Goal: Task Accomplishment & Management: Manage account settings

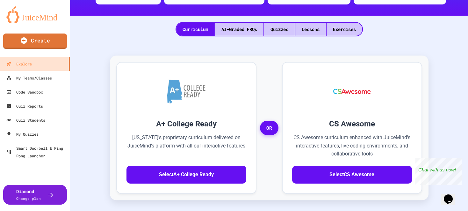
scroll to position [127, 0]
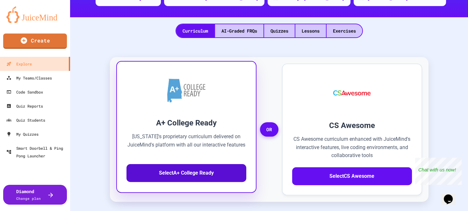
click at [205, 172] on button "Select A+ College Ready" at bounding box center [187, 173] width 120 height 18
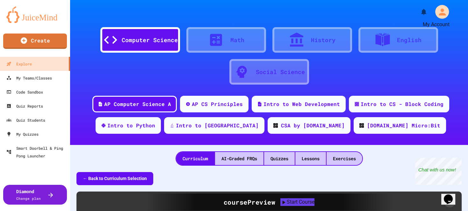
click at [437, 9] on icon "My Account" at bounding box center [442, 12] width 10 height 10
